Goal: Transaction & Acquisition: Purchase product/service

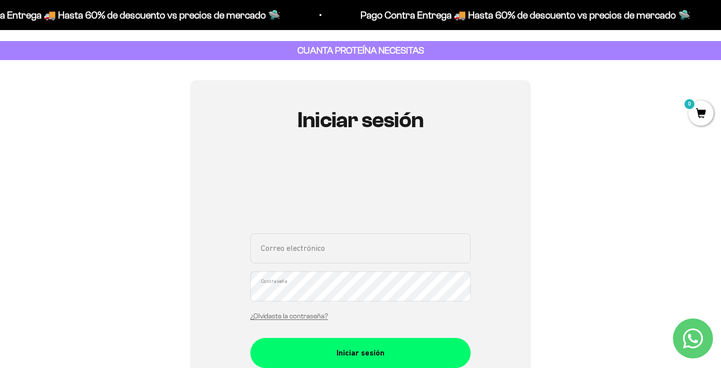
scroll to position [107, 0]
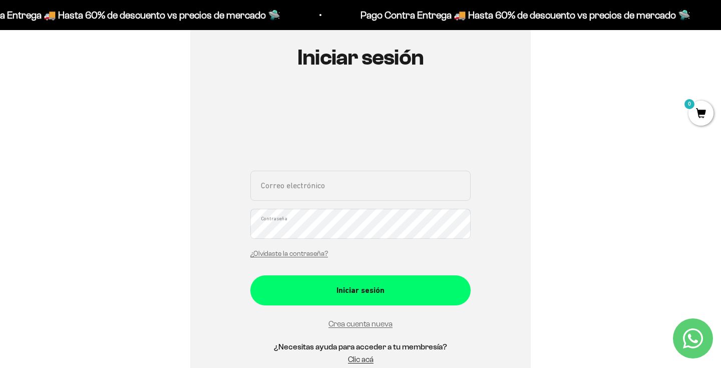
click at [338, 193] on input "Correo electrónico" at bounding box center [360, 186] width 220 height 30
type input "trianaanamaria1118@gmail.com"
drag, startPoint x: 377, startPoint y: 190, endPoint x: 229, endPoint y: 171, distance: 148.4
click at [230, 171] on div "Iniciar sesión trianaanamaria1118@gmail.com Correo electrónico Contraseña ¿Olvi…" at bounding box center [360, 211] width 341 height 387
click at [368, 256] on div "trianaanamaria1118@gmail.com Correo electrónico Contraseña ¿Olvidaste la contra…" at bounding box center [360, 217] width 220 height 93
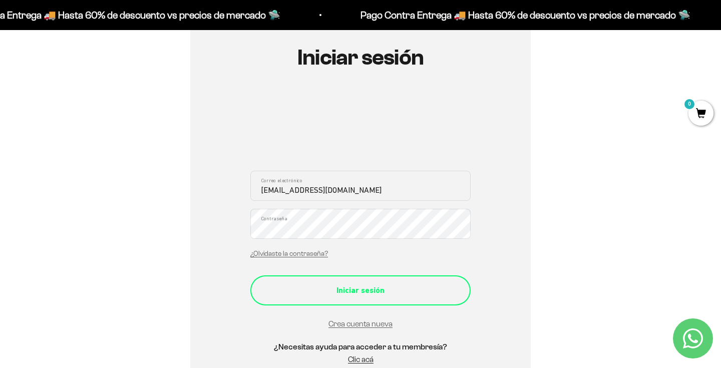
click at [362, 292] on div "Iniciar sesión" at bounding box center [360, 290] width 180 height 13
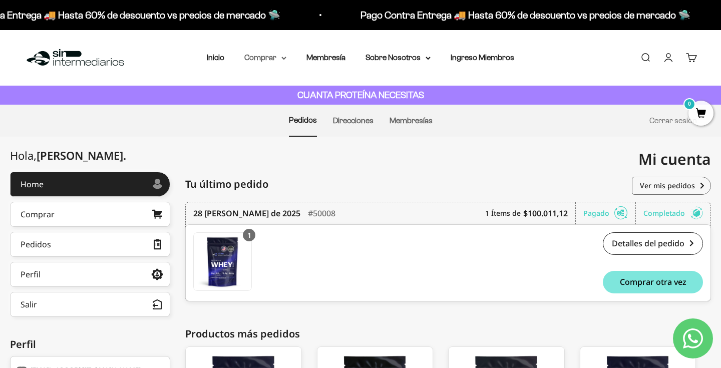
click at [281, 57] on summary "Comprar" at bounding box center [265, 57] width 42 height 13
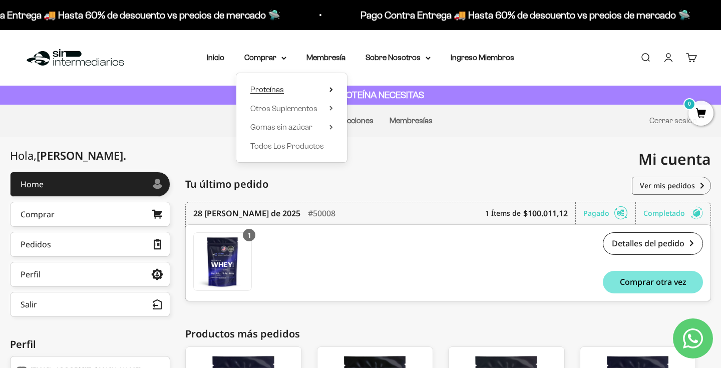
click at [297, 88] on summary "Proteínas" at bounding box center [291, 89] width 83 height 13
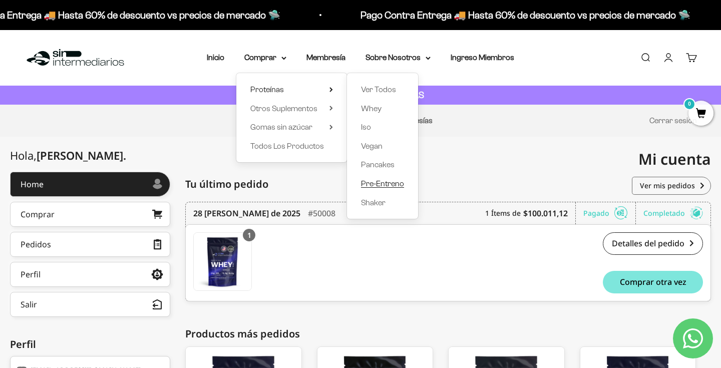
click at [384, 181] on span "Pre-Entreno" at bounding box center [382, 183] width 43 height 9
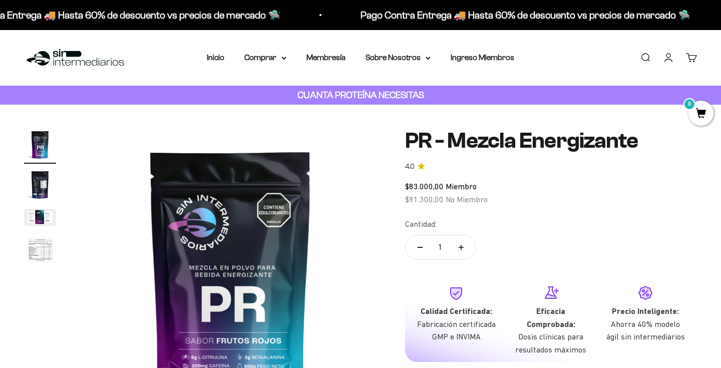
click at [463, 248] on icon "Aumentar cantidad" at bounding box center [461, 247] width 5 height 5
type input "2"
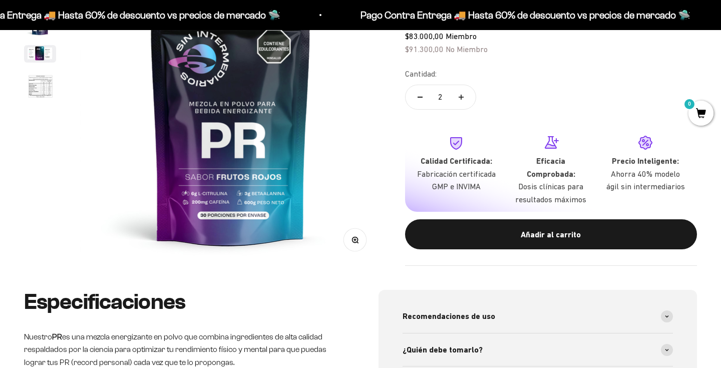
scroll to position [256, 0]
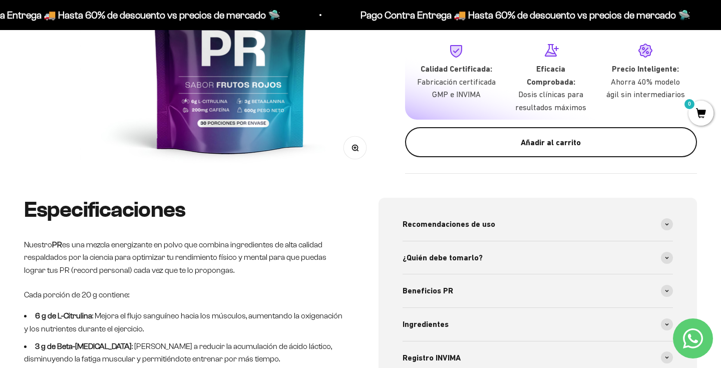
click at [497, 153] on button "Añadir al carrito" at bounding box center [551, 142] width 292 height 30
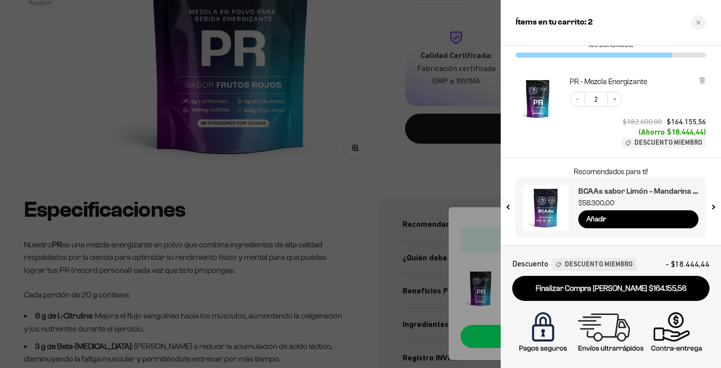
scroll to position [0, 0]
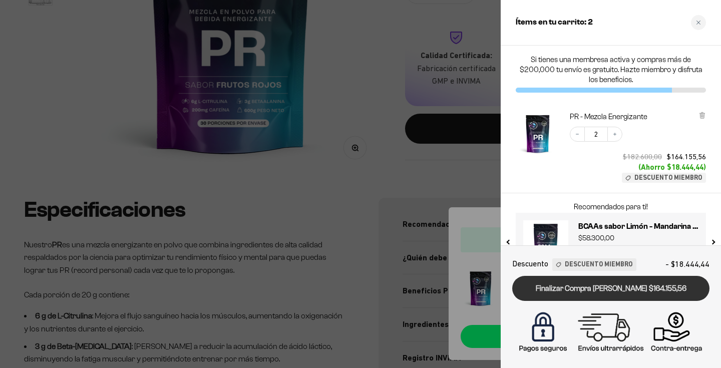
click at [600, 286] on link "Finalizar Compra Segura $164.155,56" at bounding box center [610, 289] width 197 height 26
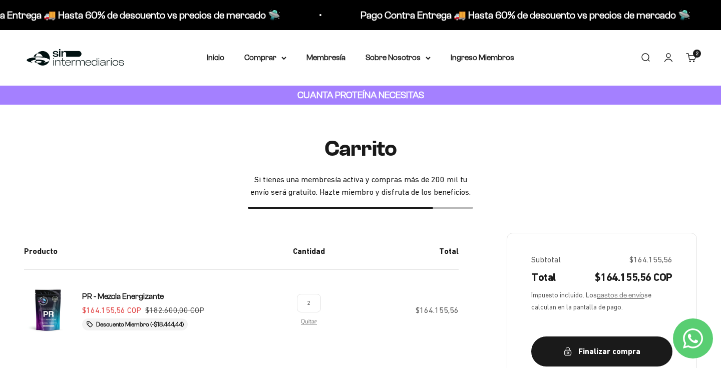
click at [309, 299] on input "2" at bounding box center [309, 303] width 24 height 19
type input "1"
click at [419, 283] on td "$164.155,56" at bounding box center [396, 310] width 126 height 81
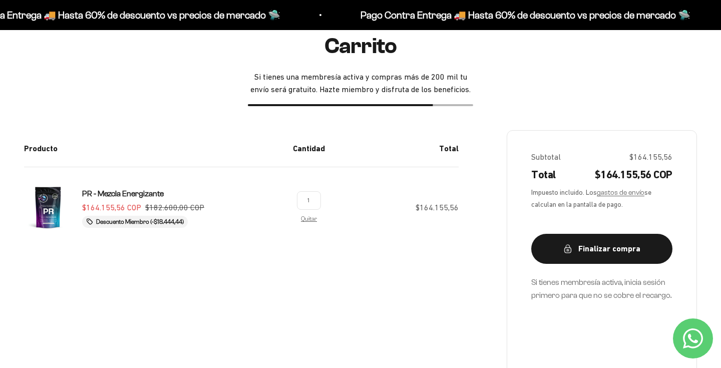
scroll to position [107, 0]
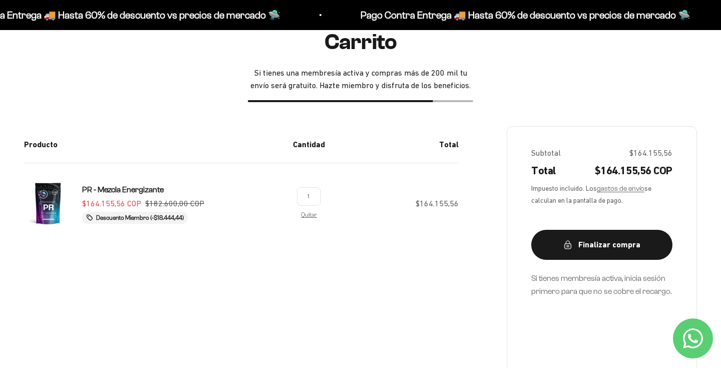
click at [417, 271] on div "Producto Cantidad Total PR - Mezcla Energizante Precio de oferta $164.155,56 CO…" at bounding box center [360, 285] width 673 height 319
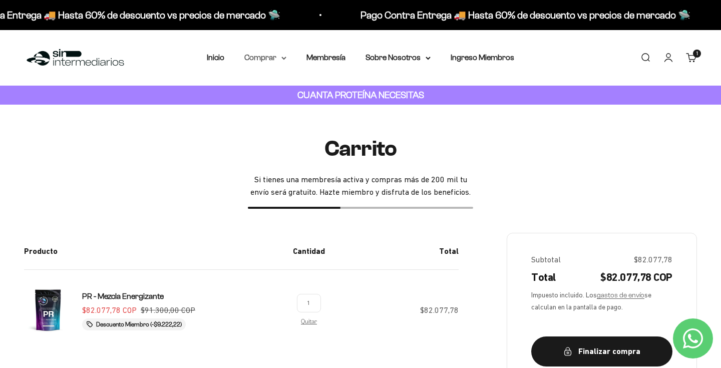
click at [284, 58] on icon at bounding box center [284, 58] width 4 height 2
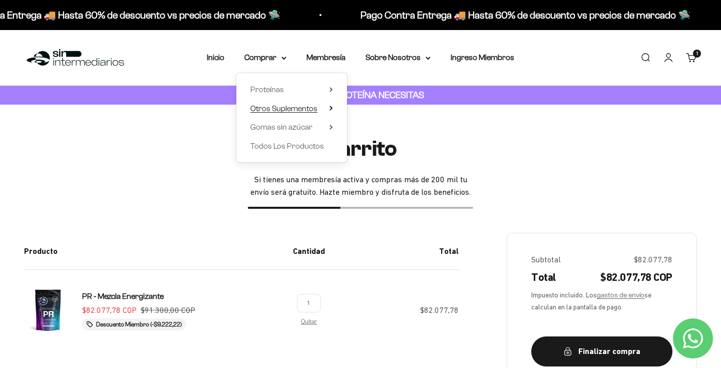
click at [314, 108] on span "Otros Suplementos" at bounding box center [283, 108] width 67 height 9
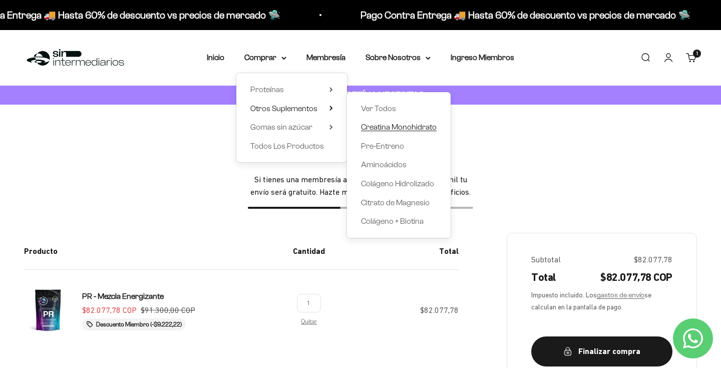
click at [399, 126] on span "Creatina Monohidrato" at bounding box center [399, 127] width 76 height 9
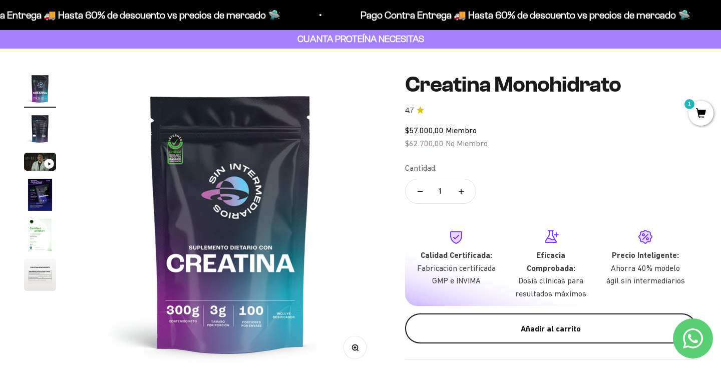
click at [500, 319] on button "Añadir al carrito" at bounding box center [551, 329] width 292 height 30
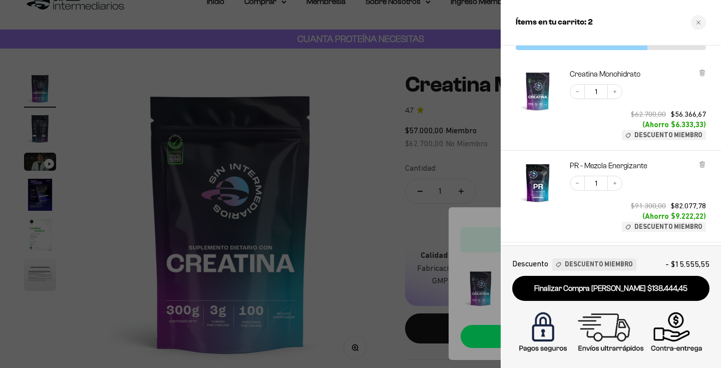
scroll to position [42, 0]
